Goal: Information Seeking & Learning: Learn about a topic

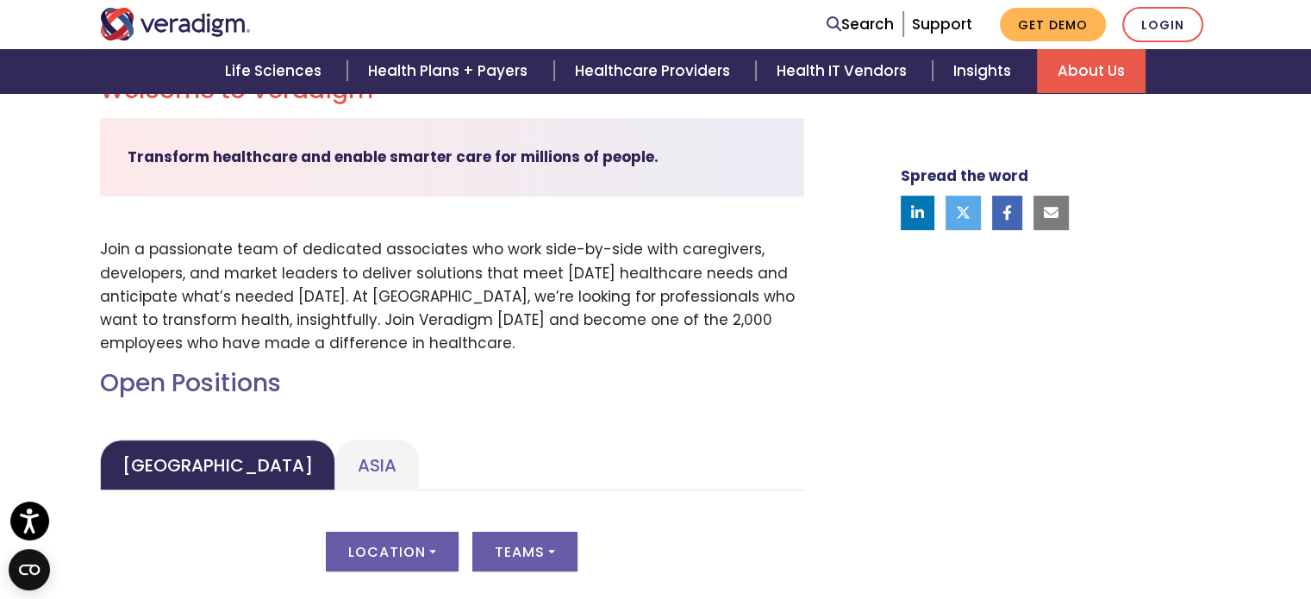
scroll to position [689, 0]
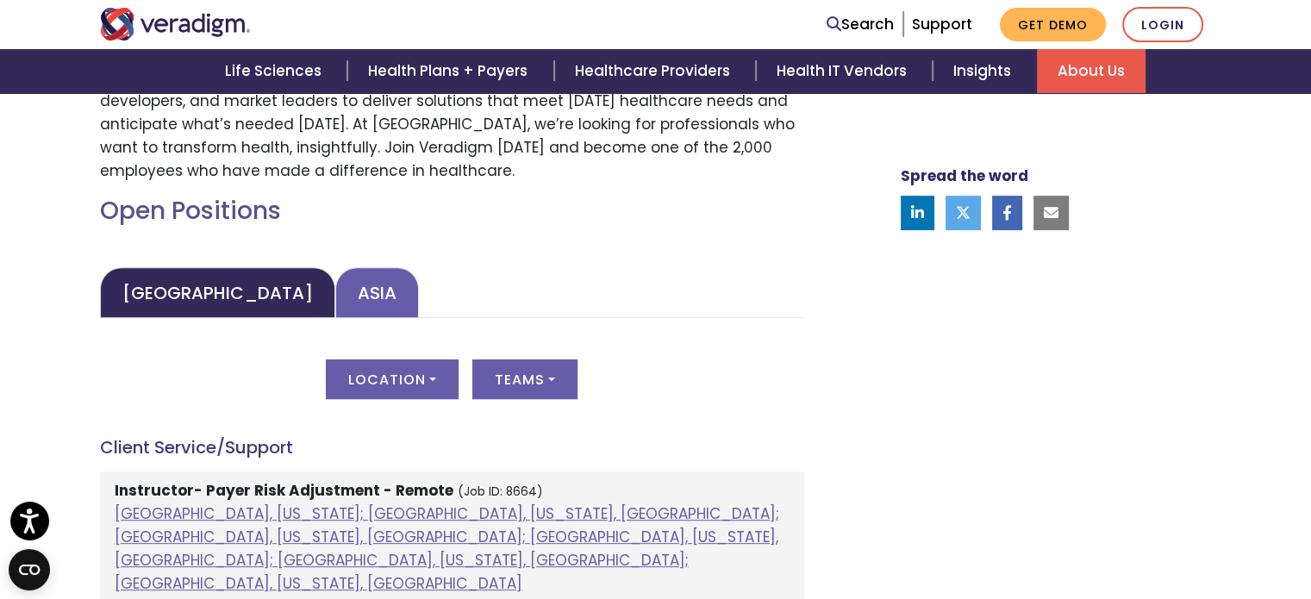
click at [335, 304] on link "Asia" at bounding box center [377, 292] width 84 height 51
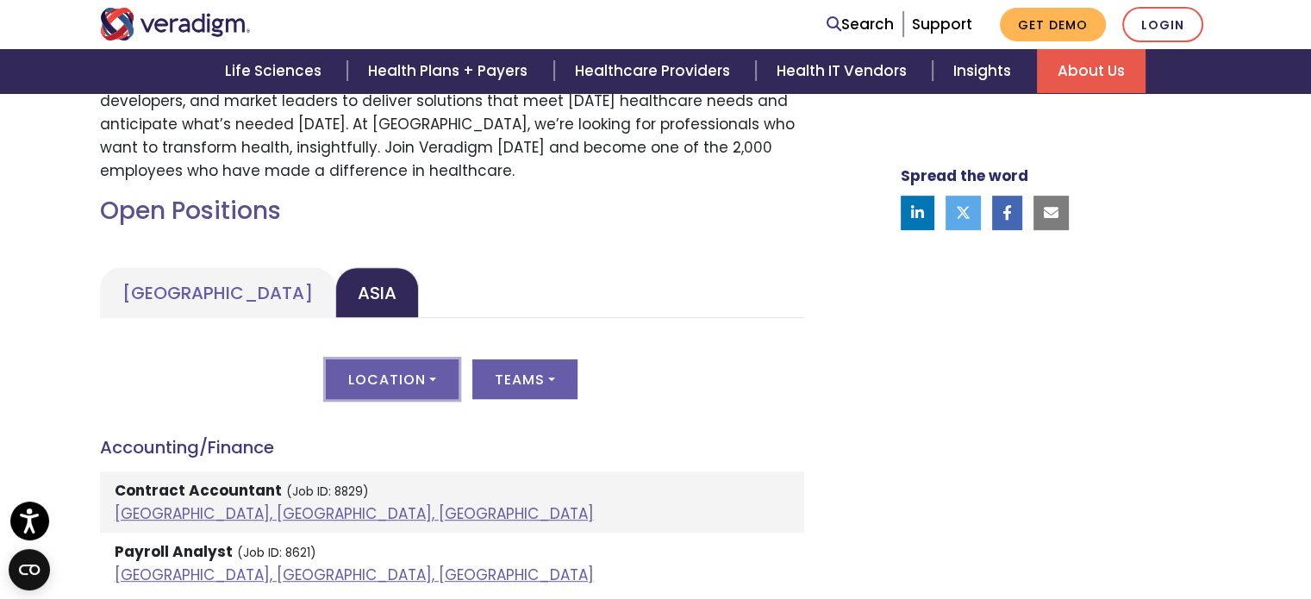
click at [401, 382] on button "Location" at bounding box center [392, 379] width 133 height 40
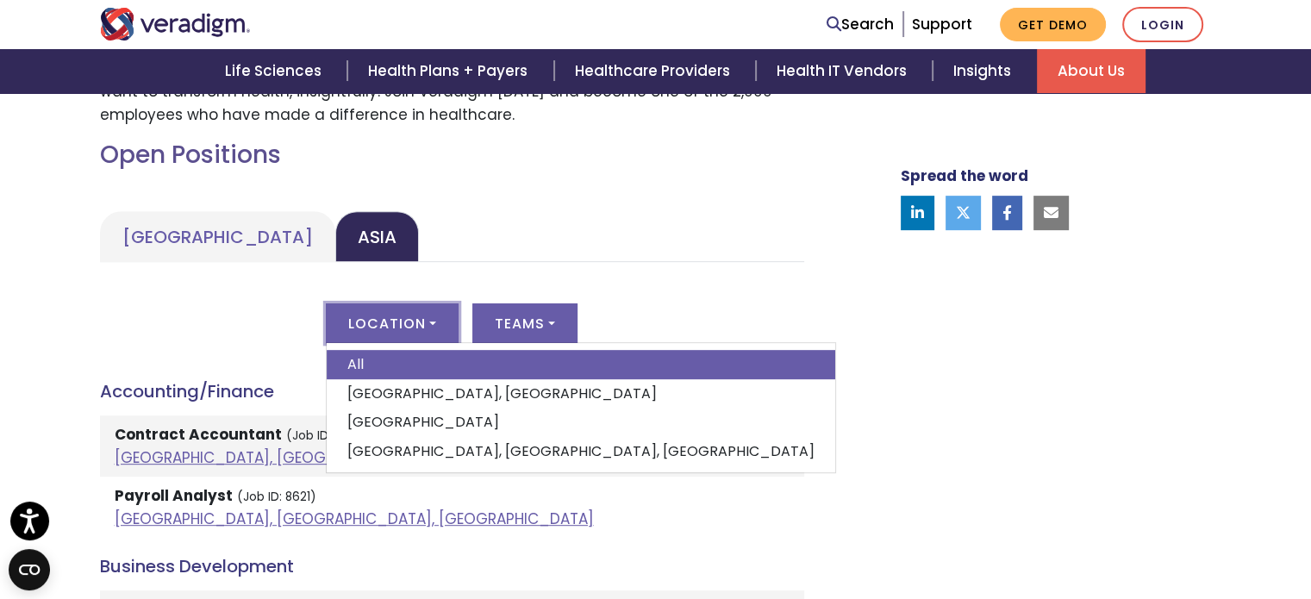
scroll to position [862, 0]
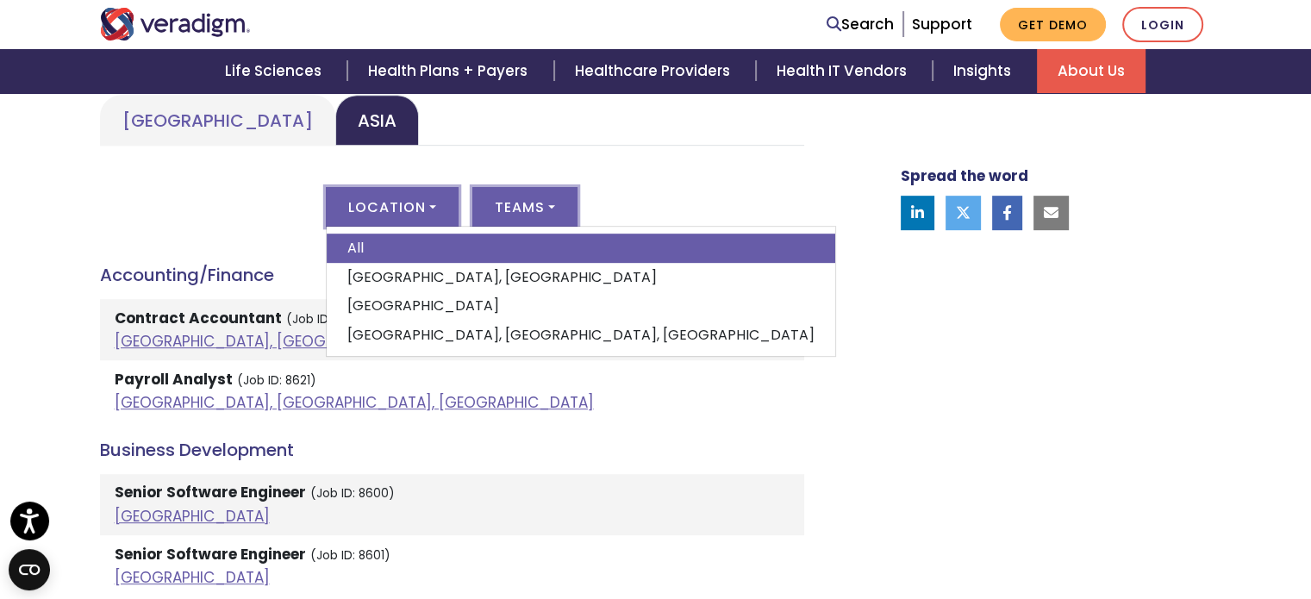
click at [540, 209] on button "Teams" at bounding box center [524, 207] width 105 height 40
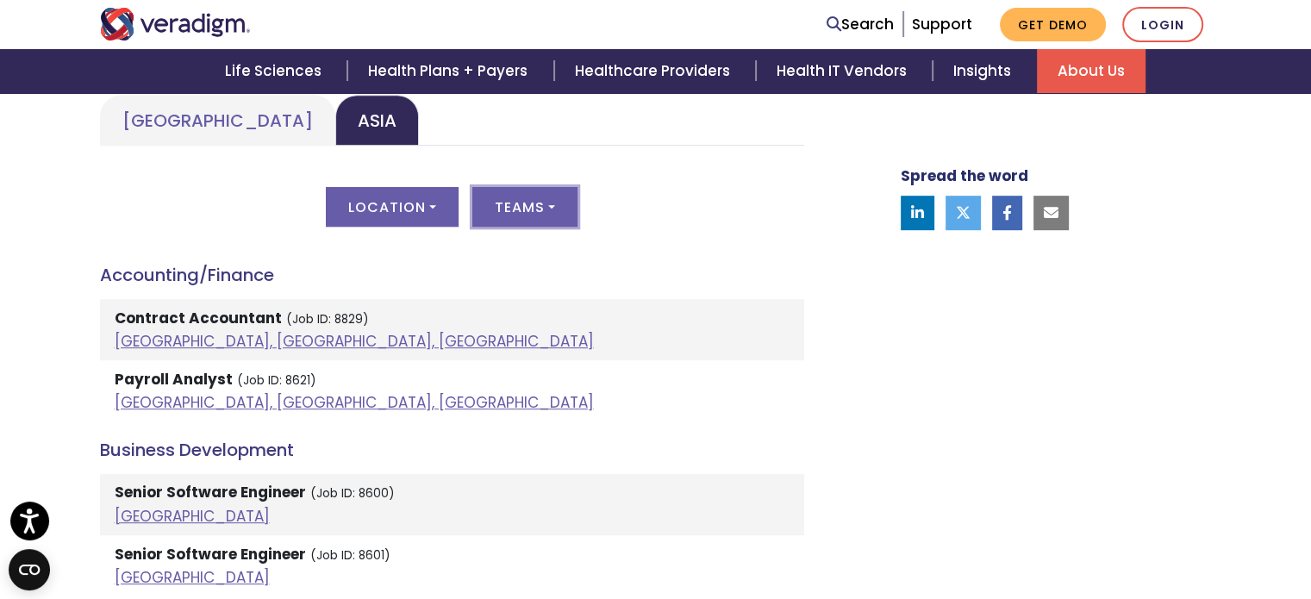
click at [521, 217] on button "Teams" at bounding box center [524, 207] width 105 height 40
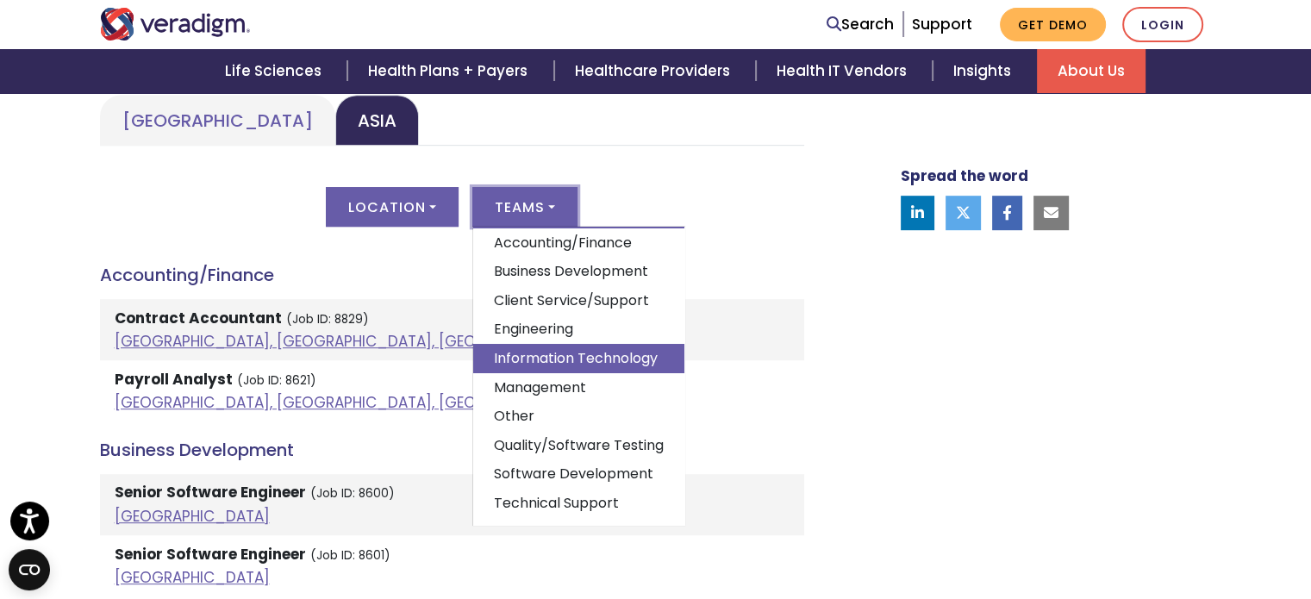
scroll to position [47, 0]
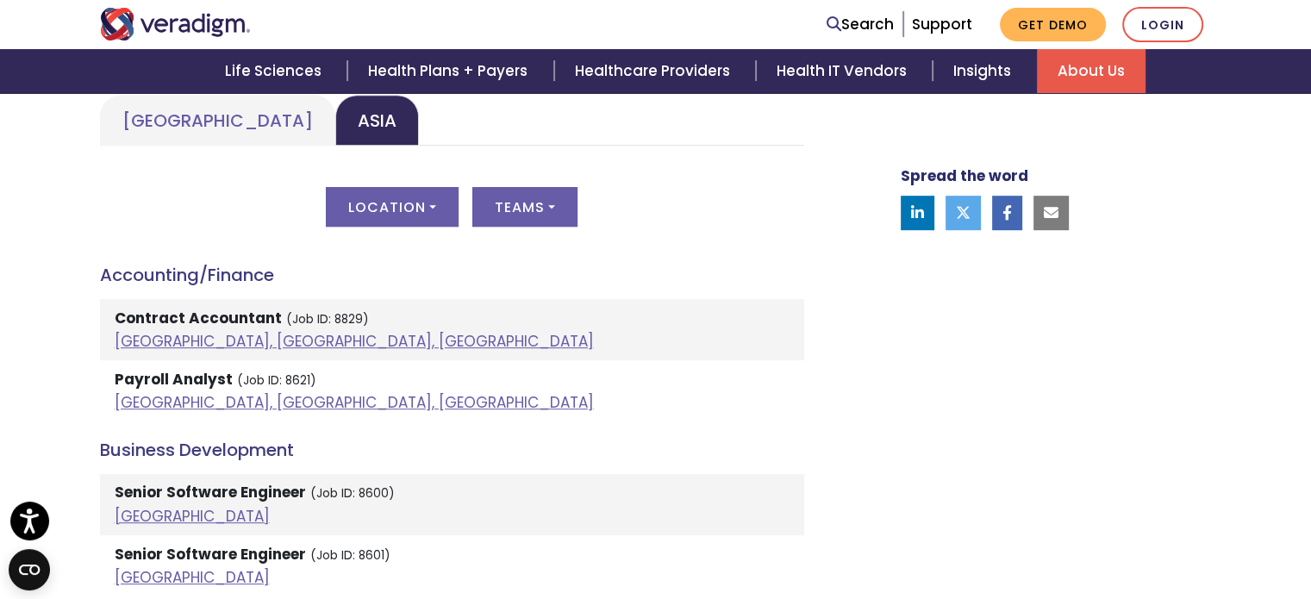
click at [100, 206] on div "Location All [GEOGRAPHIC_DATA], [GEOGRAPHIC_DATA] [GEOGRAPHIC_DATA] [GEOGRAPHIC…" at bounding box center [452, 217] width 704 height 60
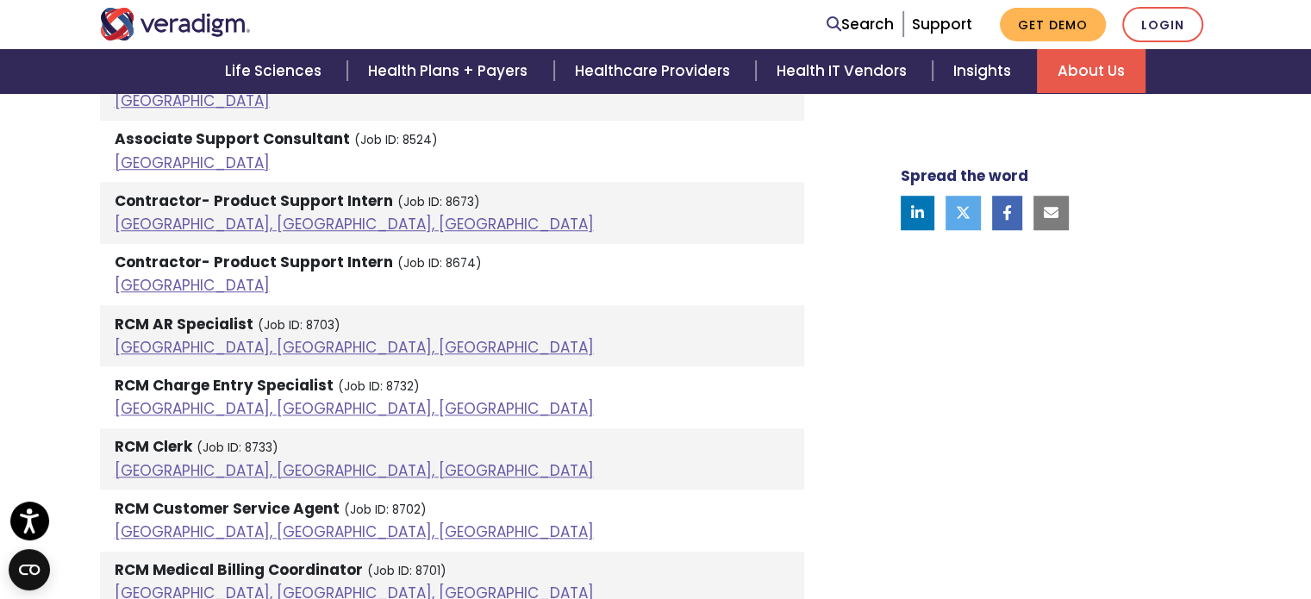
scroll to position [1379, 0]
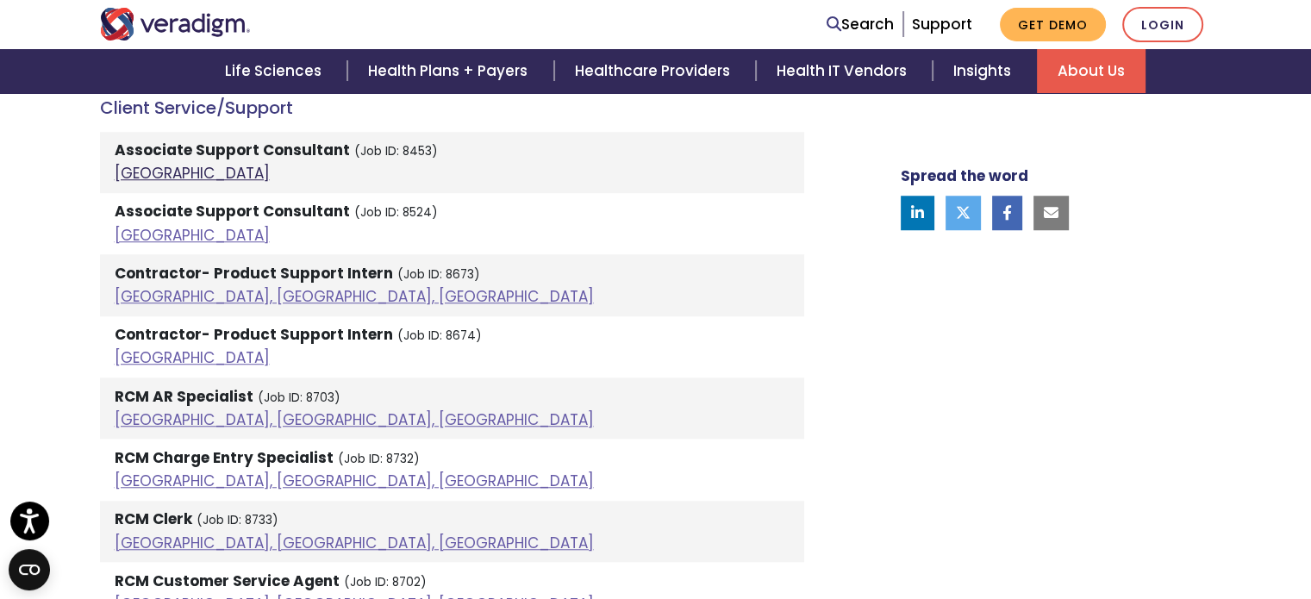
click at [122, 177] on link "[GEOGRAPHIC_DATA]" at bounding box center [192, 173] width 155 height 21
click at [128, 240] on link "[GEOGRAPHIC_DATA]" at bounding box center [192, 235] width 155 height 21
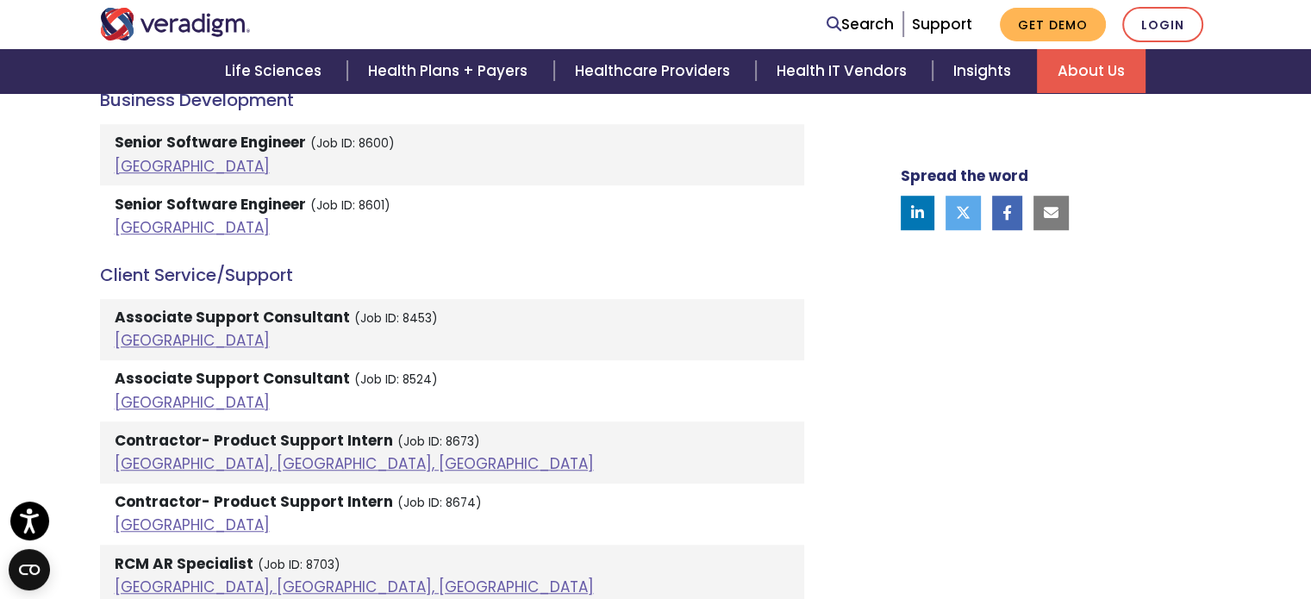
scroll to position [1207, 0]
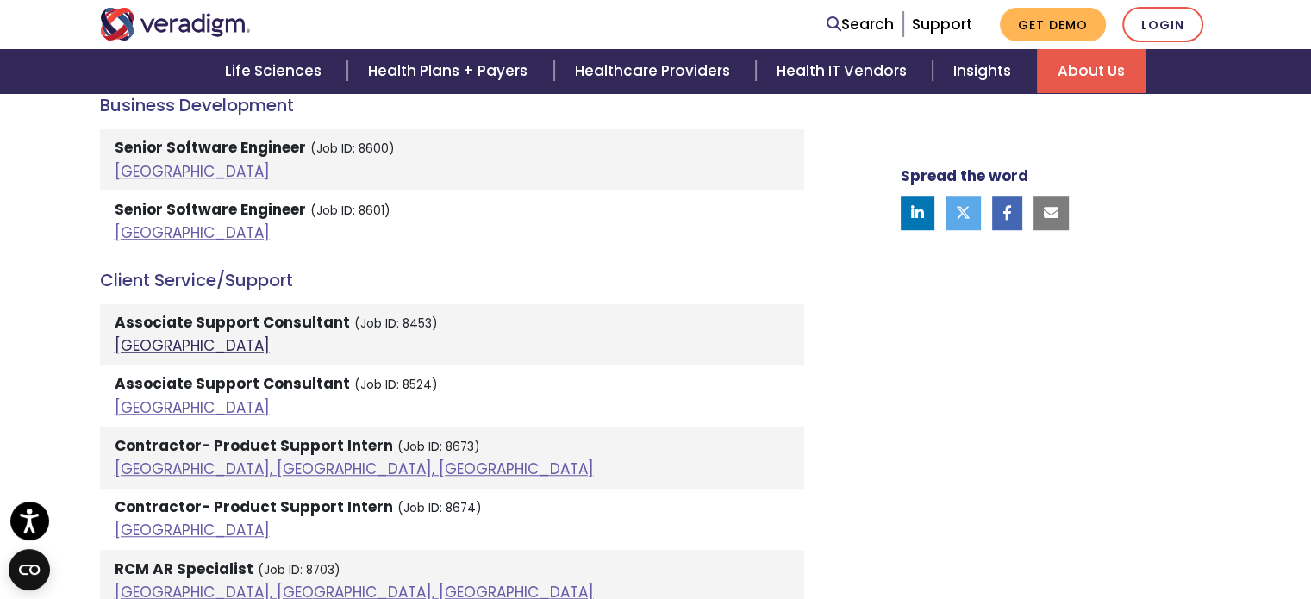
click at [145, 346] on link "[GEOGRAPHIC_DATA]" at bounding box center [192, 345] width 155 height 21
click at [136, 409] on link "[GEOGRAPHIC_DATA]" at bounding box center [192, 407] width 155 height 21
click at [379, 387] on small "(Job ID: 8524)" at bounding box center [396, 385] width 84 height 16
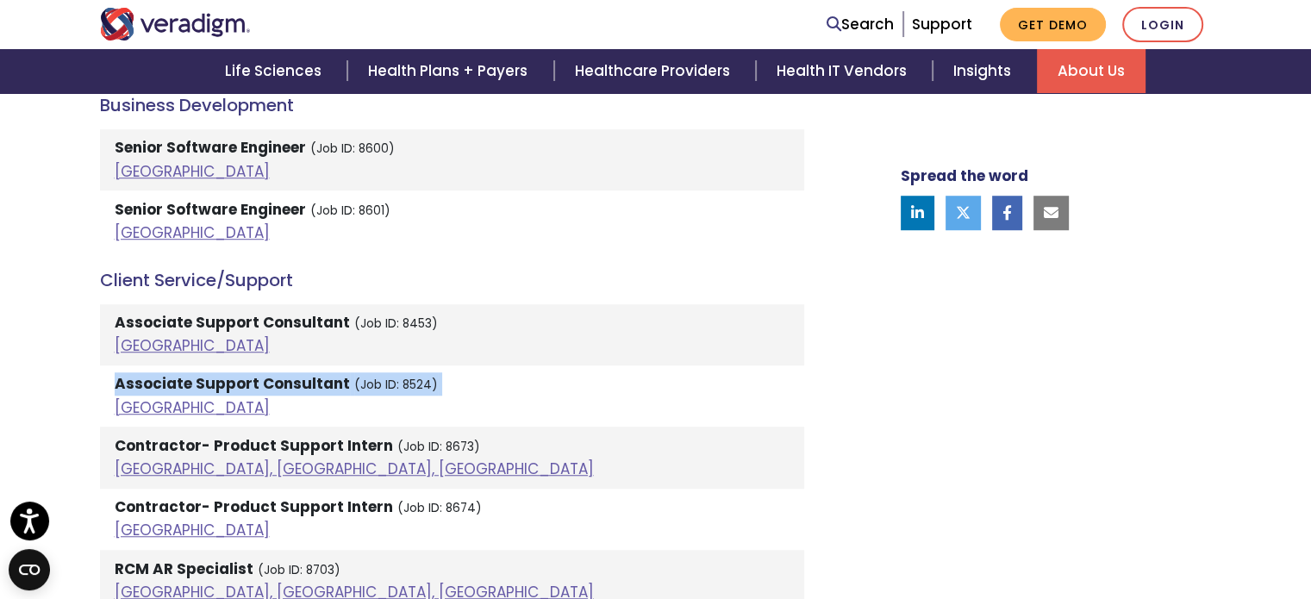
click at [379, 387] on small "(Job ID: 8524)" at bounding box center [396, 385] width 84 height 16
copy li "Associate Support Consultant (Job ID: 8524)"
